Goal: Information Seeking & Learning: Find specific fact

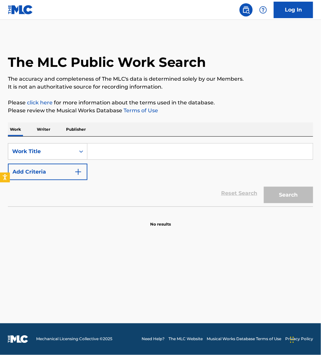
click at [17, 132] on p "Work" at bounding box center [15, 129] width 15 height 14
click at [24, 150] on div "Work Title" at bounding box center [41, 151] width 59 height 8
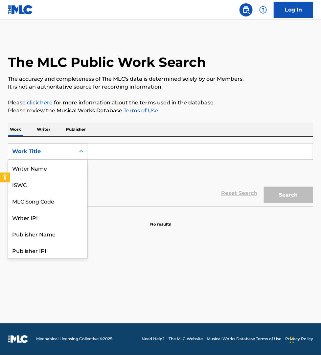
scroll to position [33, 0]
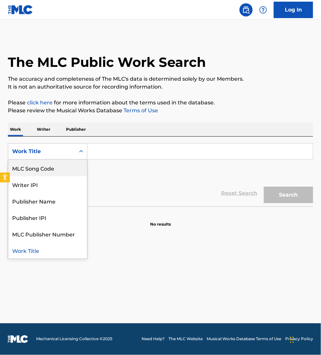
click at [34, 169] on div "MLC Song Code" at bounding box center [47, 168] width 79 height 16
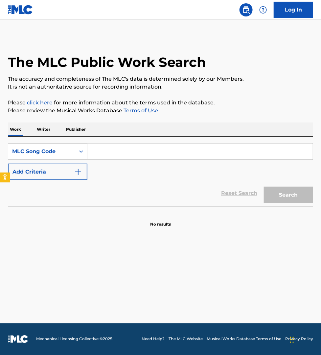
click at [116, 155] on input "Search Form" at bounding box center [200, 151] width 226 height 16
paste input "S65SLW"
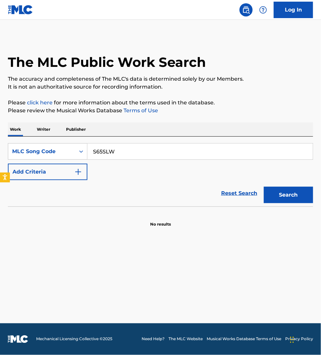
click at [264, 186] on button "Search" at bounding box center [288, 194] width 49 height 16
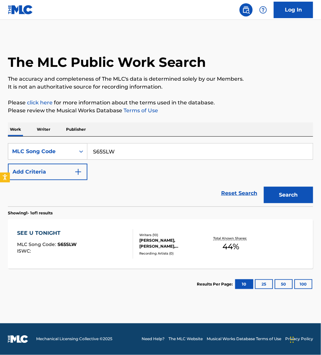
click at [134, 152] on input "S65SLW" at bounding box center [200, 151] width 226 height 16
paste input "BE0PPD"
click at [264, 186] on button "Search" at bounding box center [288, 194] width 49 height 16
click at [119, 151] on input "BE0PPD" at bounding box center [200, 151] width 226 height 16
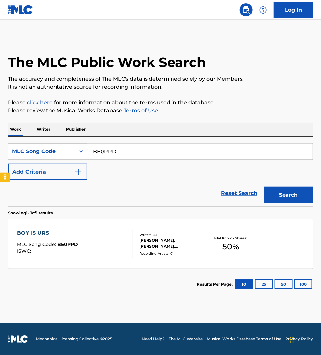
click at [119, 151] on input "BE0PPD" at bounding box center [200, 151] width 226 height 16
paste input "DQ6G07"
type input "DQ6G07"
click at [264, 186] on button "Search" at bounding box center [288, 194] width 49 height 16
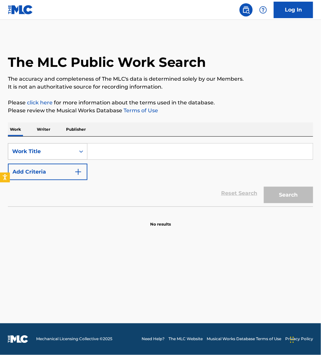
click at [33, 152] on div "Work Title" at bounding box center [41, 151] width 59 height 8
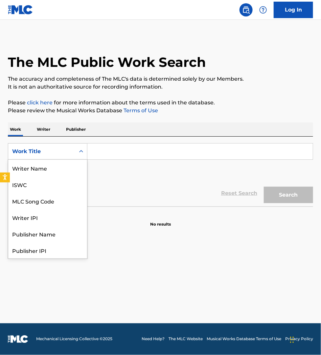
scroll to position [33, 0]
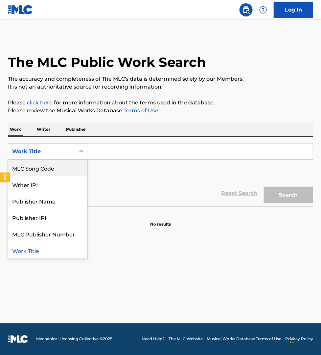
click at [33, 168] on div "MLC Song Code" at bounding box center [47, 168] width 79 height 16
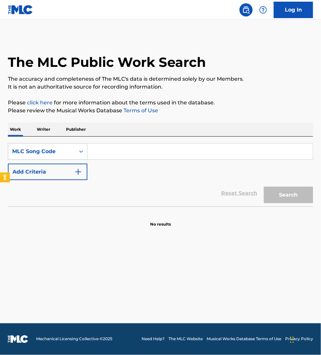
click at [101, 156] on input "Search Form" at bounding box center [200, 151] width 226 height 16
paste input "LS7NXL"
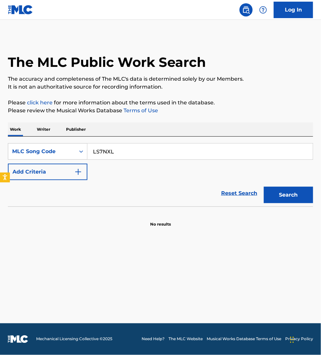
type input "LS7NXL"
click at [264, 186] on button "Search" at bounding box center [288, 194] width 49 height 16
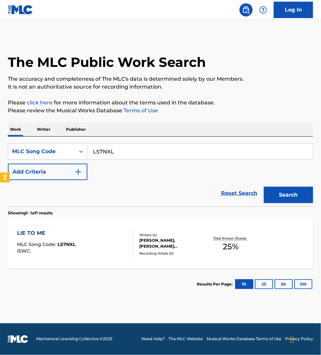
click at [117, 238] on div "LIE TO ME MLC Song Code : LS7NXL ISWC :" at bounding box center [75, 244] width 116 height 30
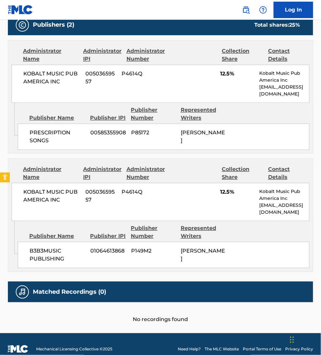
scroll to position [329, 0]
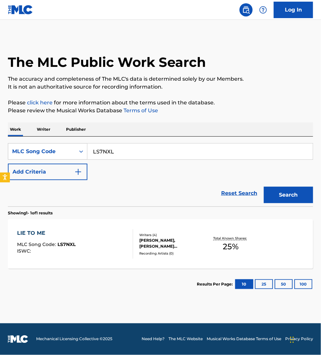
click at [122, 149] on input "LS7NXL" at bounding box center [200, 151] width 226 height 16
paste input "CJ6P0S"
type input "CJ6P0S"
click at [264, 186] on button "Search" at bounding box center [288, 194] width 49 height 16
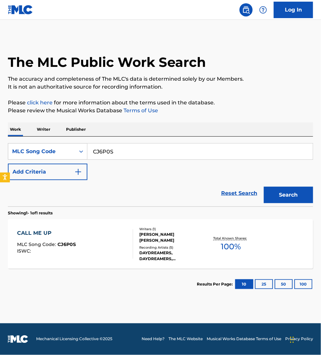
click at [115, 243] on div "CALL ME UP MLC Song Code : CJ6P0S ISWC :" at bounding box center [75, 244] width 116 height 30
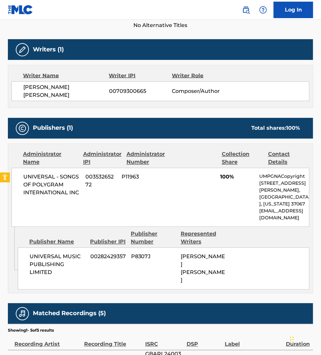
scroll to position [226, 0]
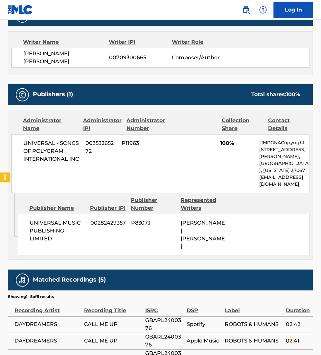
click at [239, 353] on td "ROBOTS & HUMANS" at bounding box center [255, 357] width 61 height 16
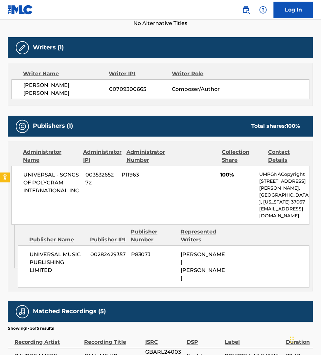
scroll to position [175, 0]
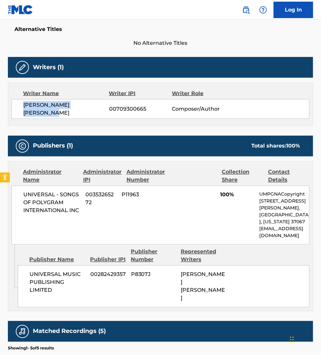
drag, startPoint x: 102, startPoint y: 107, endPoint x: 22, endPoint y: 111, distance: 80.3
click at [22, 111] on div "HUGH CALLUM REILLY SMITH 00709300665 Composer/Author" at bounding box center [161, 109] width 298 height 20
copy span "HUGH CALLUM REILLY SMITH"
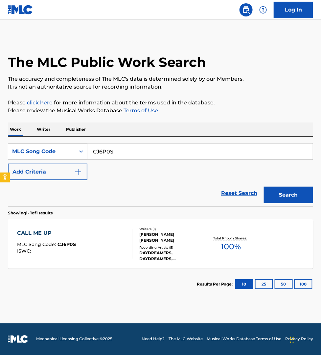
click at [120, 150] on input "CJ6P0S" at bounding box center [200, 151] width 226 height 16
paste input "BD3P40"
type input "BD3P40"
click at [264, 186] on button "Search" at bounding box center [288, 194] width 49 height 16
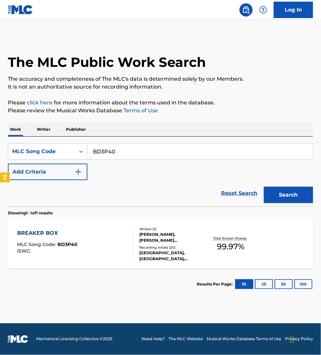
click at [110, 241] on div "BREAKER BOX MLC Song Code : BD3P40 ISWC :" at bounding box center [75, 244] width 116 height 30
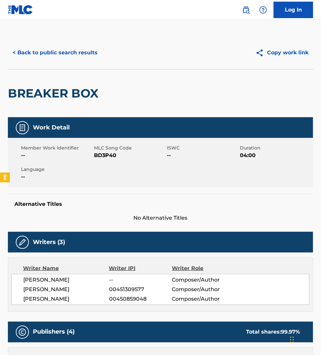
click at [52, 55] on button "< Back to public search results" at bounding box center [55, 52] width 94 height 16
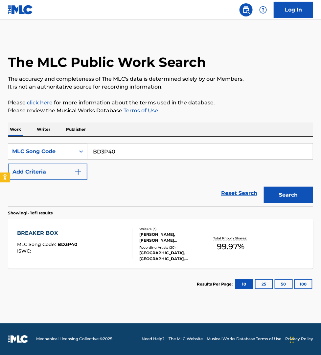
click at [42, 131] on p "Writer" at bounding box center [43, 129] width 17 height 14
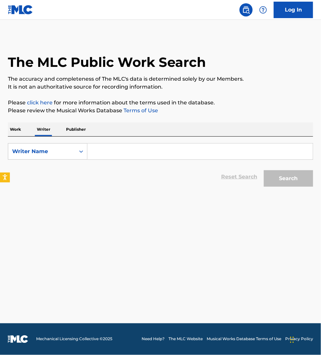
click at [127, 154] on input "Search Form" at bounding box center [200, 151] width 226 height 16
paste input "YOUNG JOON JACKSON ASHWORTH"
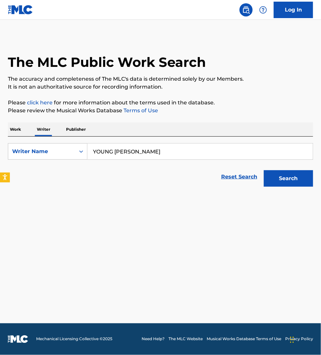
type input "YOUNG JOON JACKSON ASHWORTH"
click at [264, 170] on button "Search" at bounding box center [288, 178] width 49 height 16
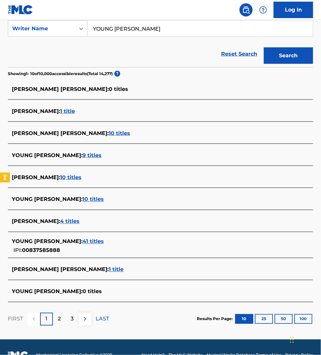
scroll to position [123, 0]
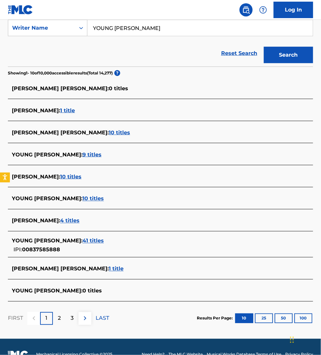
click at [104, 241] on span "41 titles" at bounding box center [93, 240] width 21 height 6
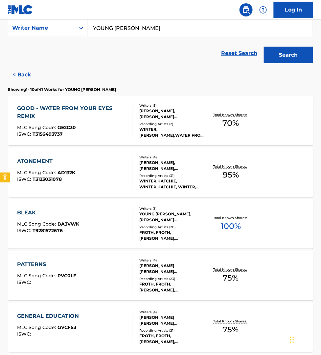
click at [127, 241] on div "BLEAK MLC Song Code : BA3VWK ISWC : T9281572676 Writers ( 3 ) YOUNG JOON JACKSO…" at bounding box center [161, 223] width 306 height 49
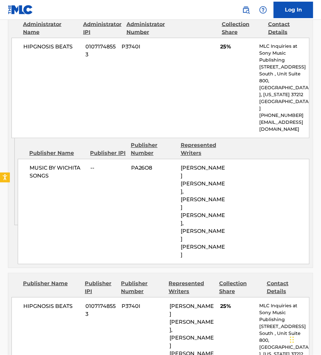
scroll to position [946, 0]
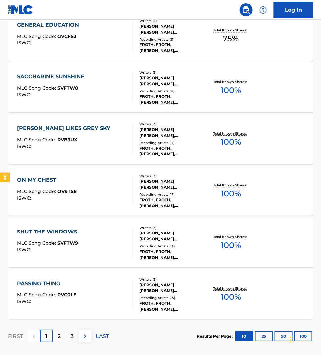
scroll to position [421, 0]
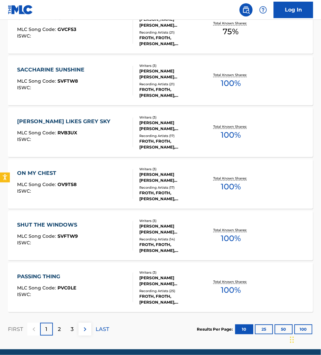
click at [112, 283] on div "PASSING THING MLC Song Code : PVC0LE ISWC :" at bounding box center [75, 287] width 116 height 30
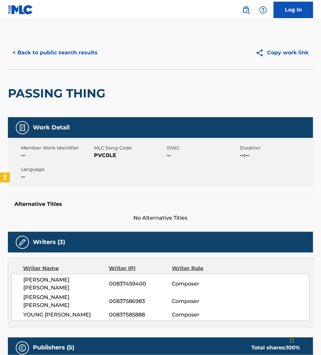
scroll to position [10, 0]
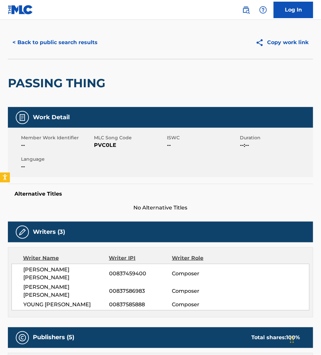
click at [101, 145] on span "PVC0LE" at bounding box center [129, 145] width 71 height 8
copy span "PVC0LE"
click at [40, 43] on button "< Back to public search results" at bounding box center [55, 42] width 94 height 16
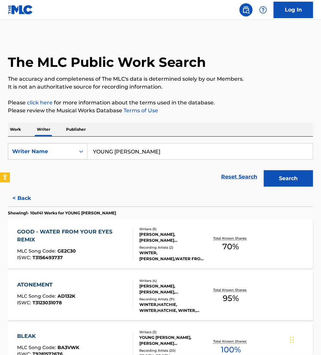
click at [19, 132] on p "Work" at bounding box center [15, 129] width 15 height 14
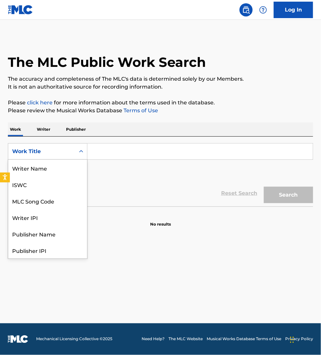
click at [28, 150] on div "Work Title" at bounding box center [41, 151] width 59 height 8
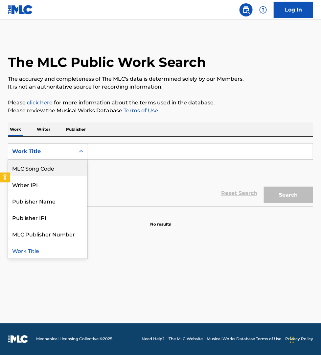
click at [32, 165] on div "MLC Song Code" at bounding box center [47, 168] width 79 height 16
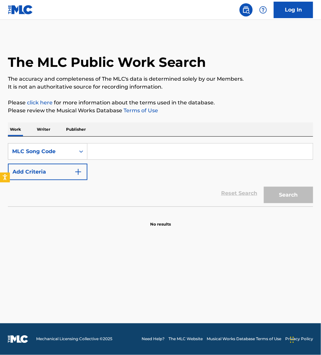
click at [98, 152] on input "Search Form" at bounding box center [200, 151] width 226 height 16
paste input "CA2Y6Z"
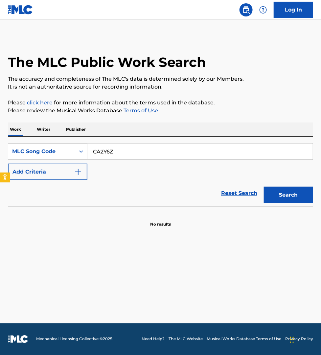
click at [264, 186] on button "Search" at bounding box center [288, 194] width 49 height 16
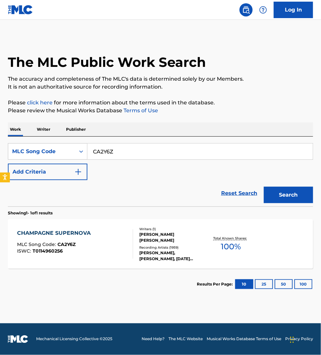
click at [101, 5] on nav "Log In" at bounding box center [160, 10] width 321 height 20
click at [121, 149] on input "CA2Y6Z" at bounding box center [200, 151] width 226 height 16
paste input "GB0TNR"
type input "GB0TNR"
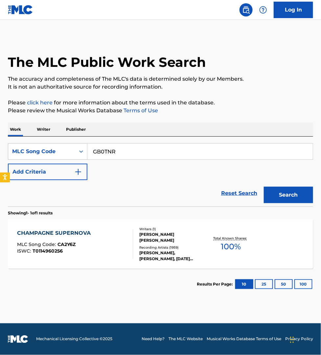
click at [264, 186] on button "Search" at bounding box center [288, 194] width 49 height 16
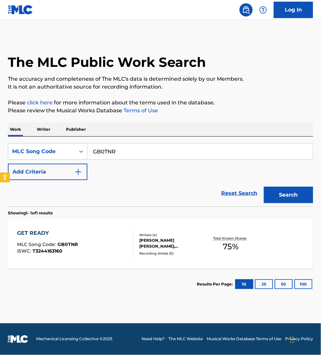
click at [118, 248] on div "GET READY MLC Song Code : GB0TNR ISWC : T3244163160" at bounding box center [75, 244] width 116 height 30
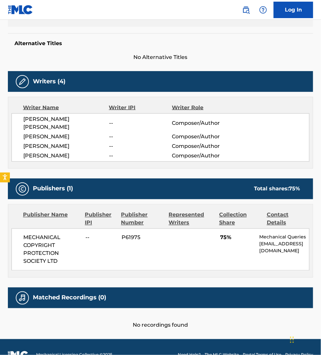
scroll to position [169, 0]
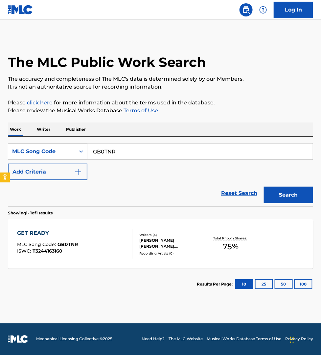
click at [137, 155] on input "GB0TNR" at bounding box center [200, 151] width 226 height 16
paste input "CI9QBU"
type input "CI9QBU"
click at [264, 186] on button "Search" at bounding box center [288, 194] width 49 height 16
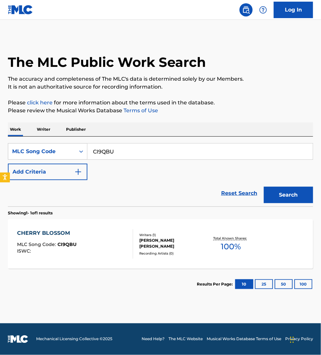
click at [129, 244] on div at bounding box center [130, 244] width 5 height 30
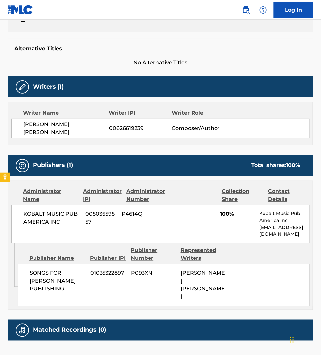
scroll to position [151, 0]
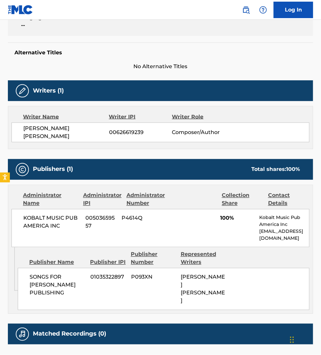
click at [3, 147] on div "< Back to public search results Copy work link CHERRY BLOSSOM Work Detail Membe…" at bounding box center [160, 125] width 321 height 480
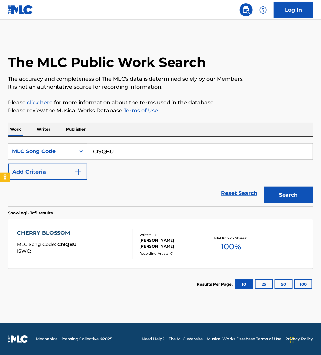
click at [112, 147] on input "CI9QBU" at bounding box center [200, 151] width 226 height 16
paste input "LT59D0"
type input "LT59D0"
click at [264, 186] on button "Search" at bounding box center [288, 194] width 49 height 16
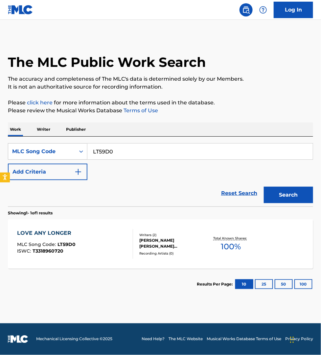
click at [104, 244] on div "LOVE ANY LONGER MLC Song Code : LT59D0 ISWC : T3318960720" at bounding box center [75, 244] width 116 height 30
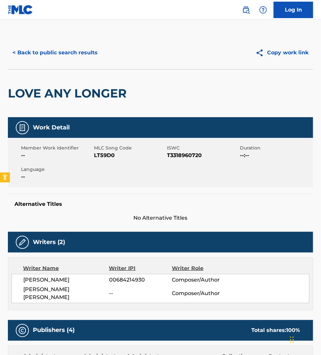
click at [109, 156] on span "LT59D0" at bounding box center [129, 155] width 71 height 8
copy span "LT59D0"
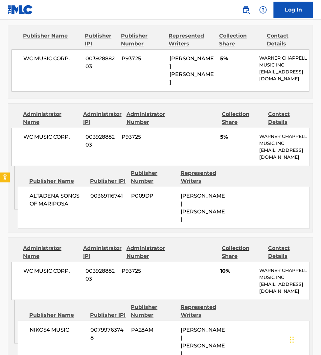
scroll to position [442, 0]
